Goal: Navigation & Orientation: Understand site structure

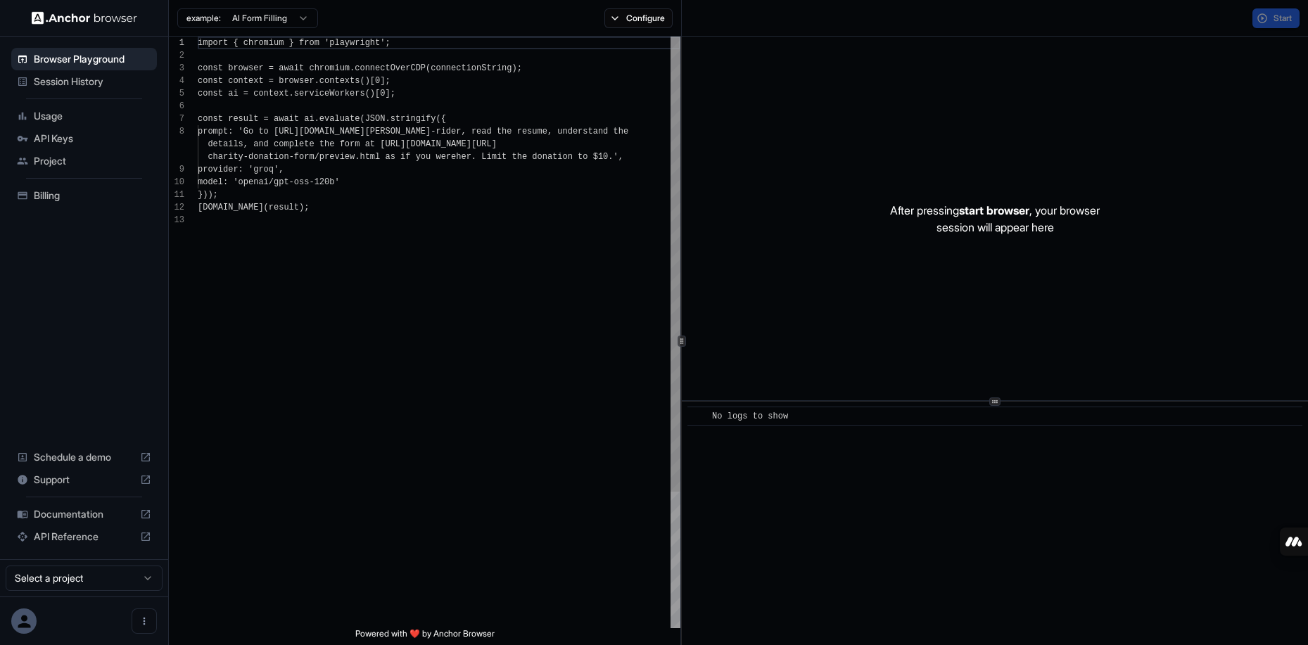
scroll to position [101, 0]
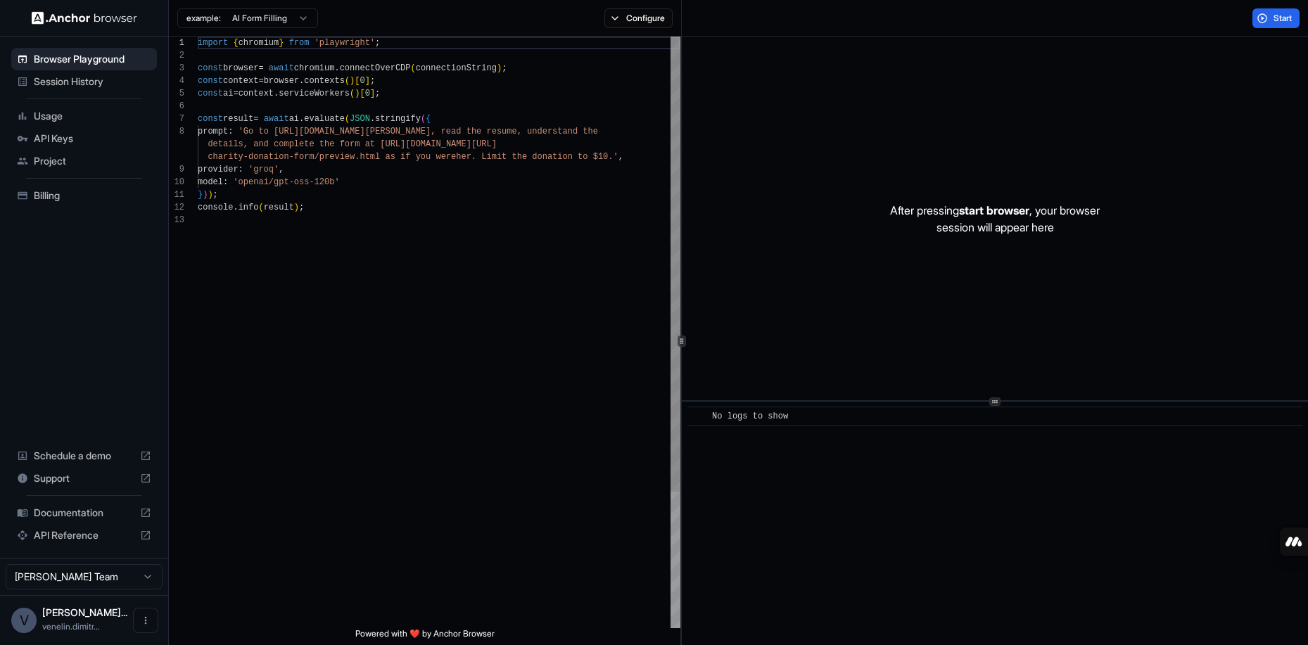
scroll to position [101, 0]
click at [44, 196] on span "Billing" at bounding box center [93, 196] width 118 height 14
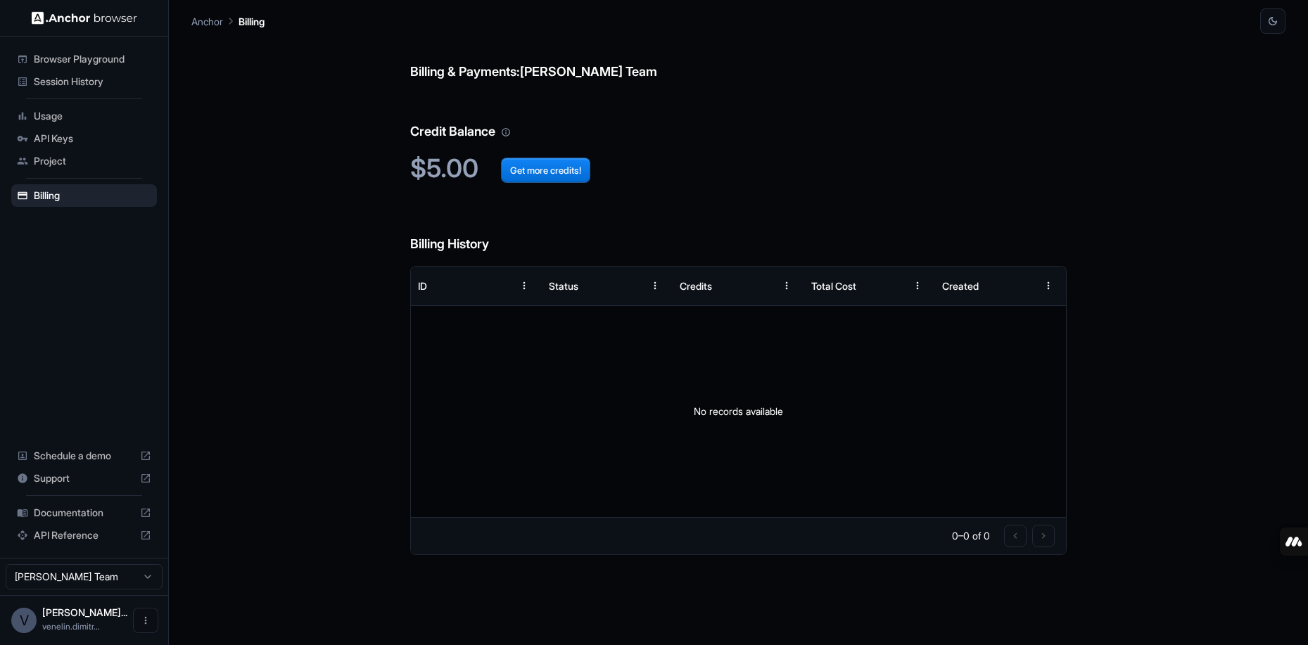
click at [109, 61] on span "Browser Playground" at bounding box center [93, 59] width 118 height 14
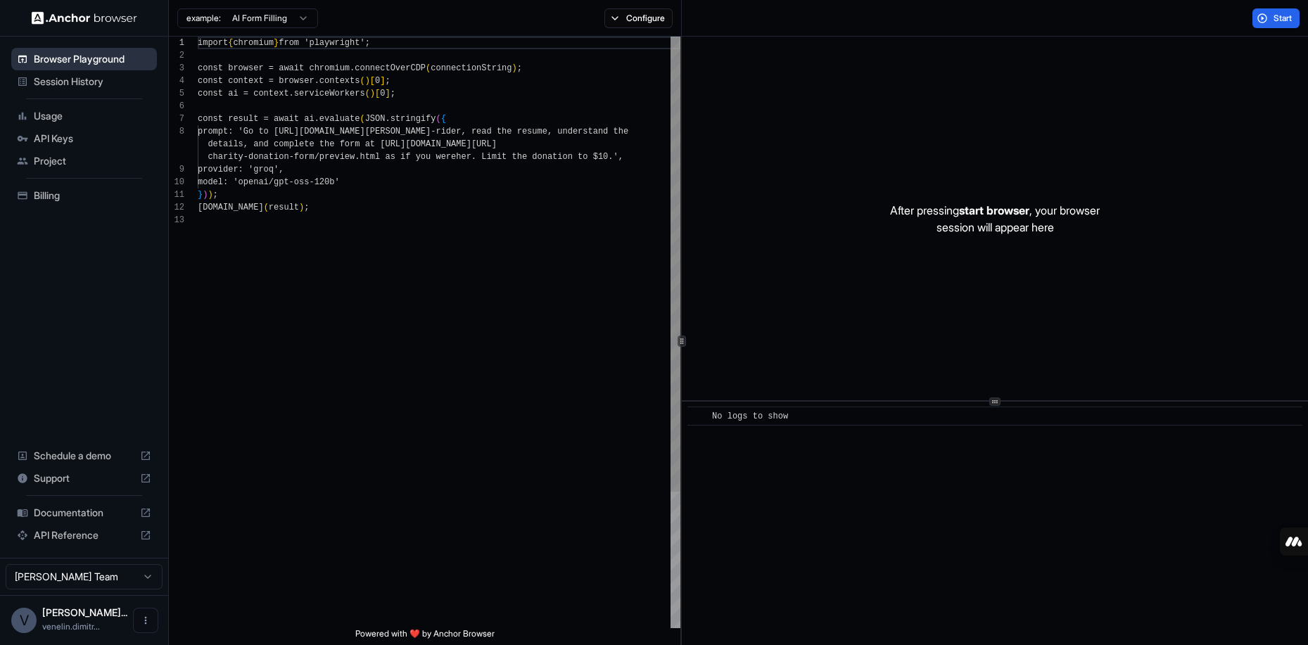
scroll to position [101, 0]
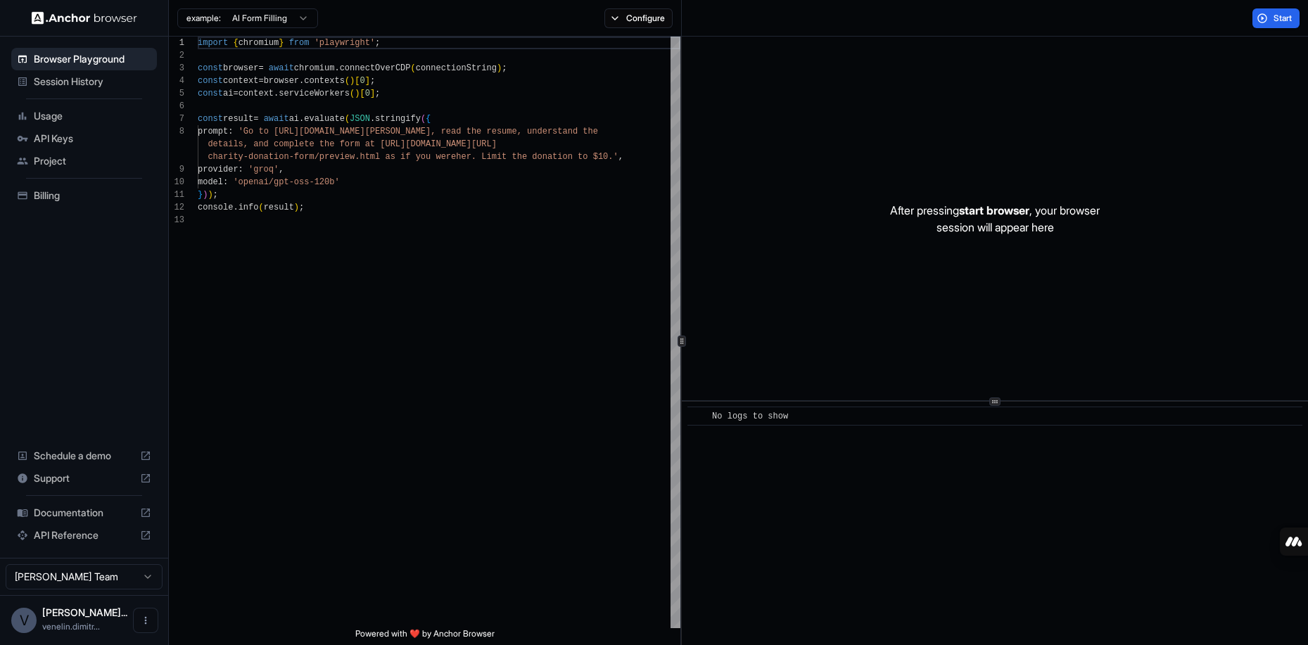
click at [85, 87] on span "Session History" at bounding box center [93, 82] width 118 height 14
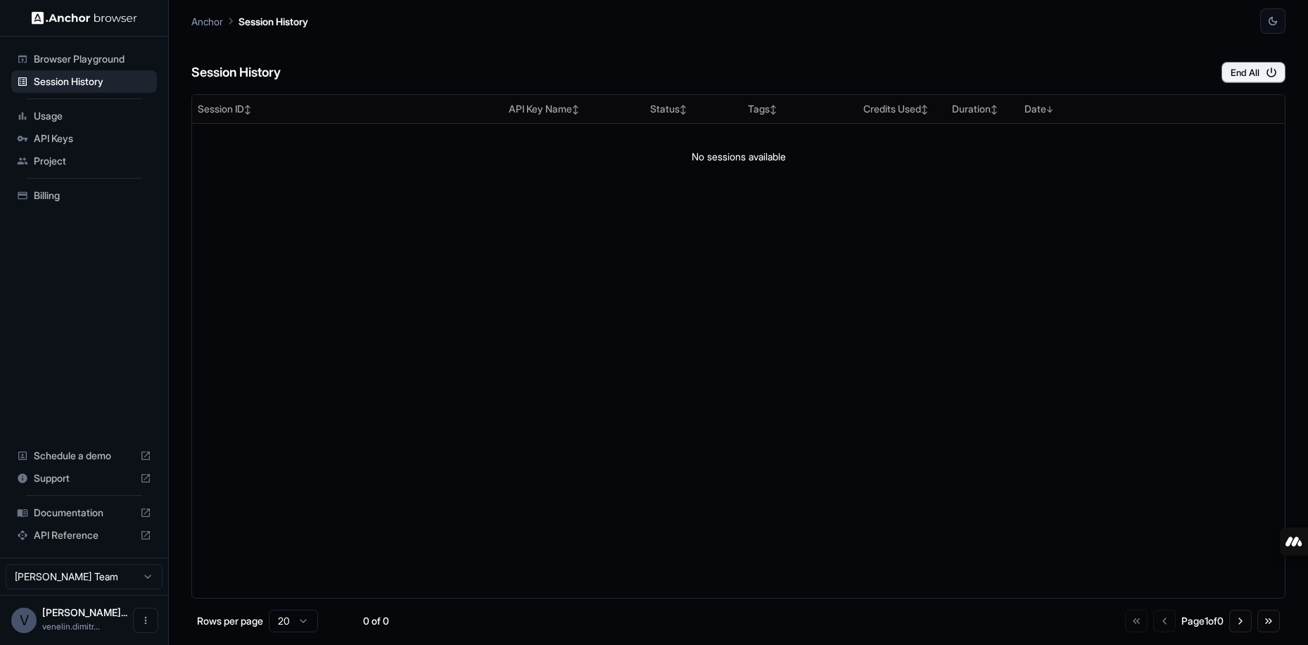
click at [49, 118] on span "Usage" at bounding box center [93, 116] width 118 height 14
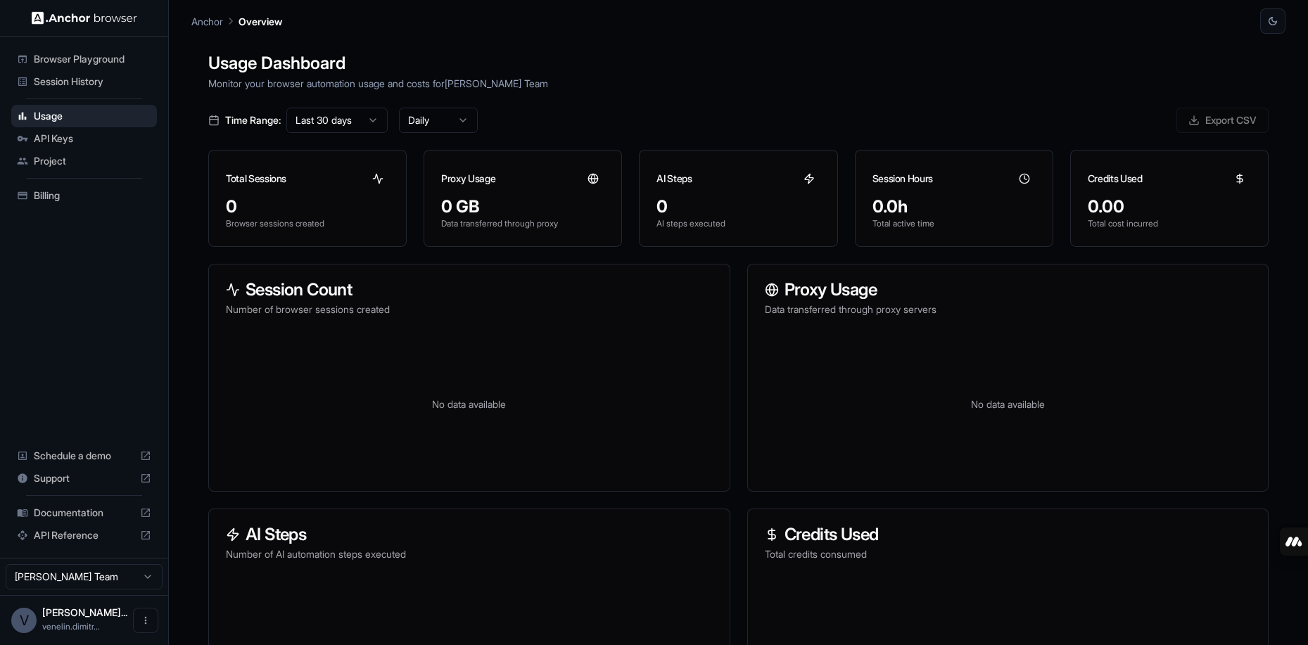
click at [63, 139] on span "API Keys" at bounding box center [93, 139] width 118 height 14
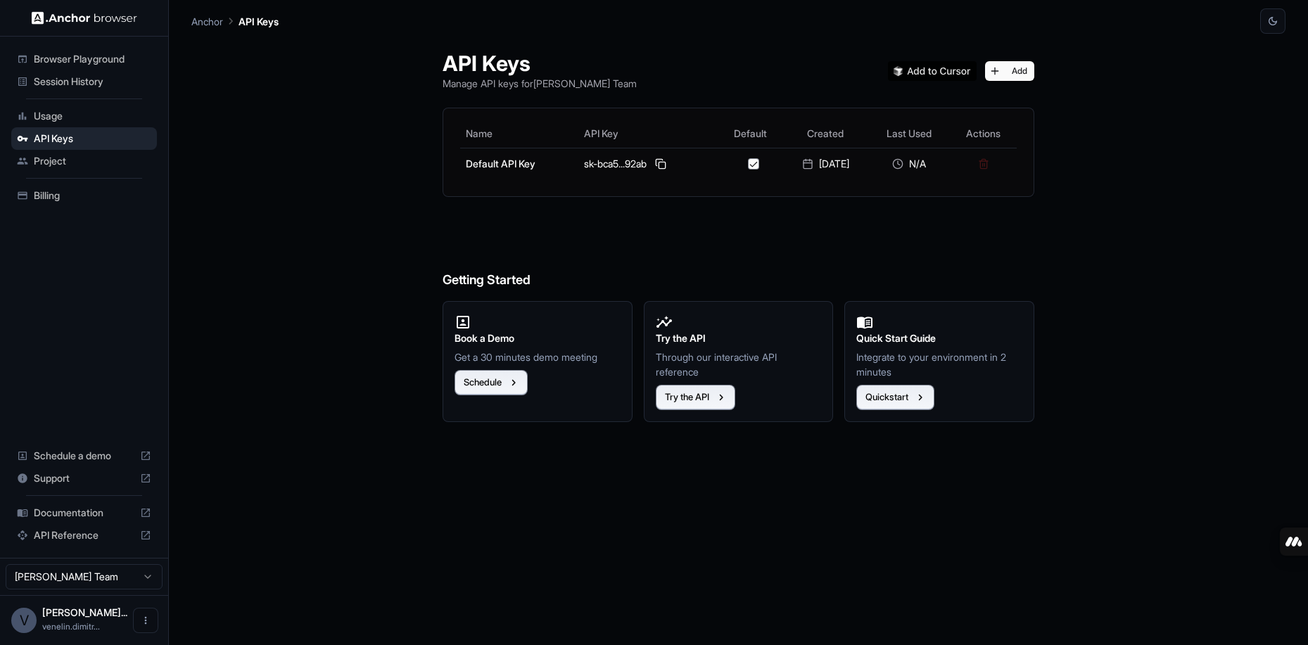
click at [58, 165] on span "Project" at bounding box center [93, 161] width 118 height 14
